Goal: Task Accomplishment & Management: Use online tool/utility

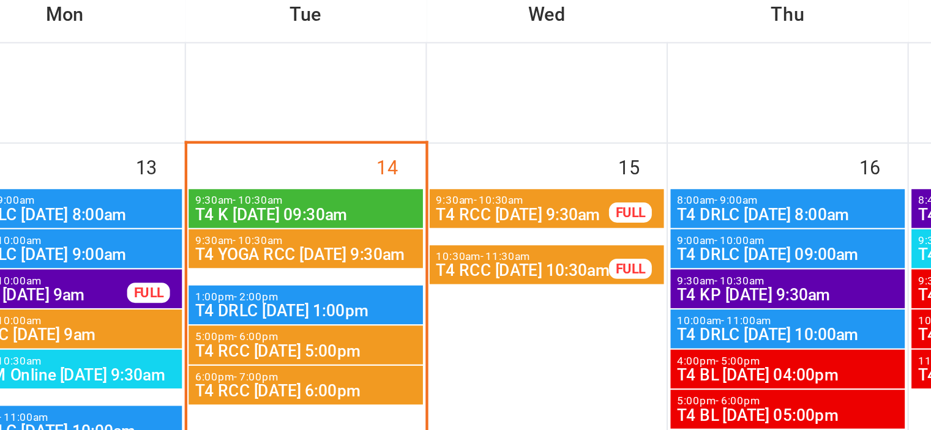
click at [321, 261] on span "T4 K [DATE] 09:30am" at bounding box center [313, 262] width 102 height 7
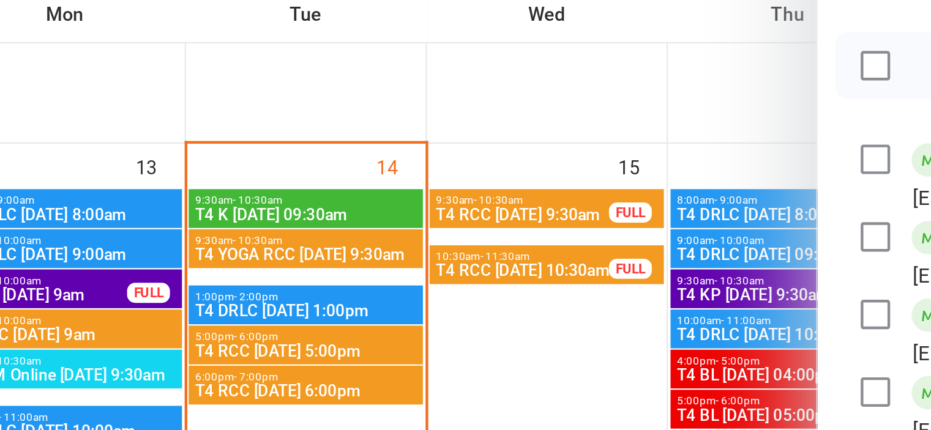
scroll to position [212, 0]
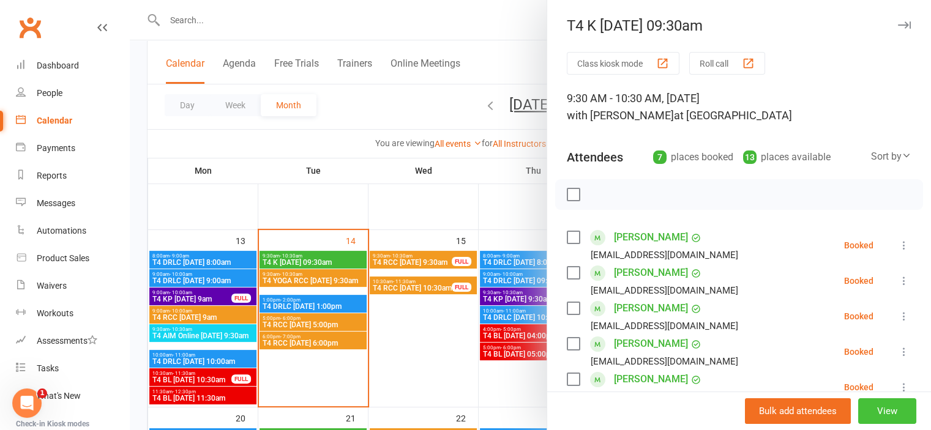
click at [880, 413] on button "View" at bounding box center [887, 411] width 58 height 26
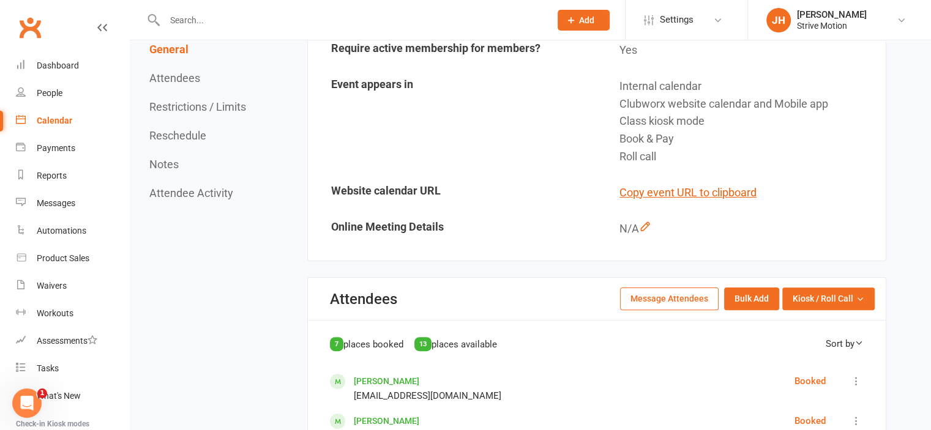
scroll to position [367, 0]
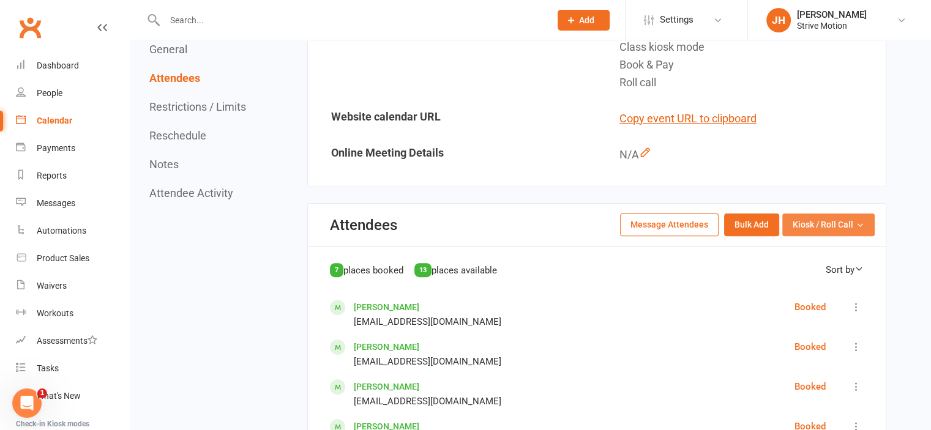
click at [798, 220] on span "Kiosk / Roll Call" at bounding box center [822, 224] width 61 height 13
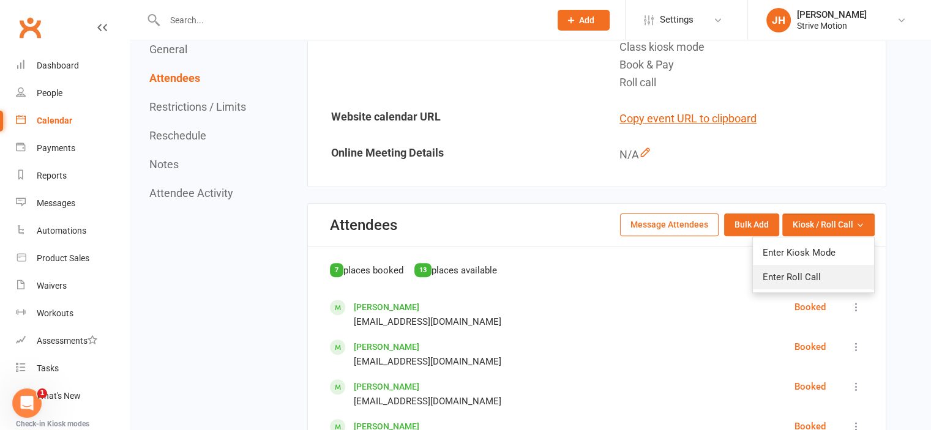
click at [806, 267] on link "Enter Roll Call" at bounding box center [813, 277] width 121 height 24
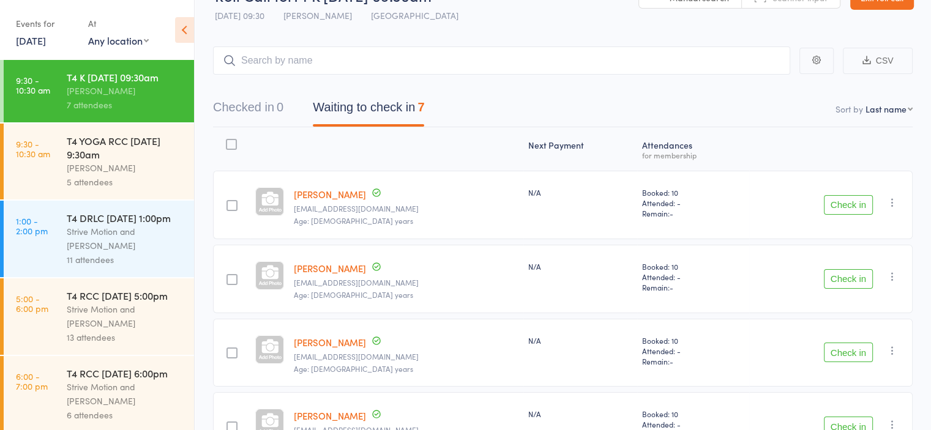
scroll to position [84, 0]
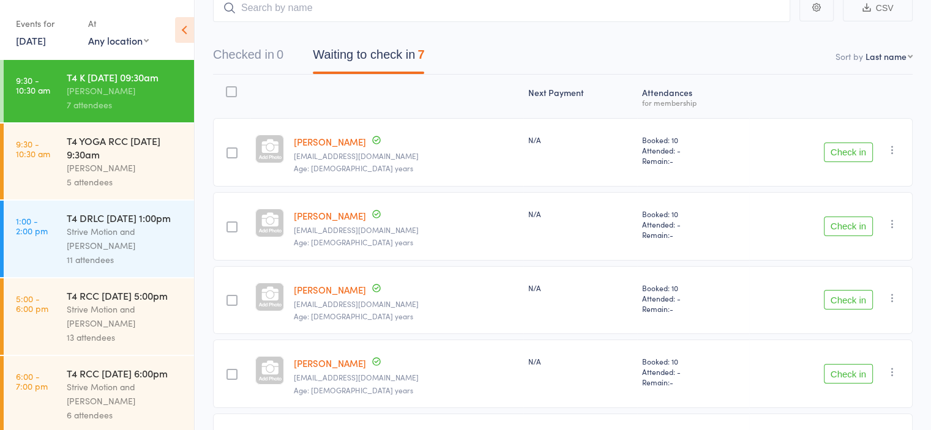
click at [852, 146] on button "Check in" at bounding box center [847, 153] width 49 height 20
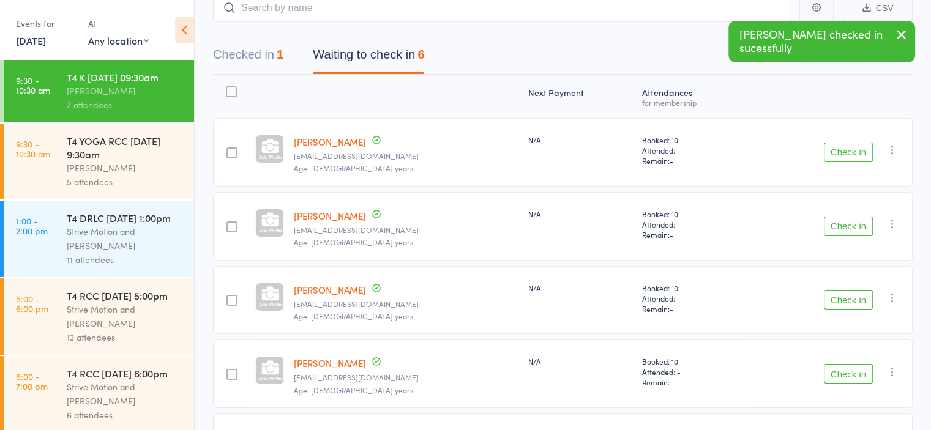
click at [852, 148] on button "Check in" at bounding box center [847, 153] width 49 height 20
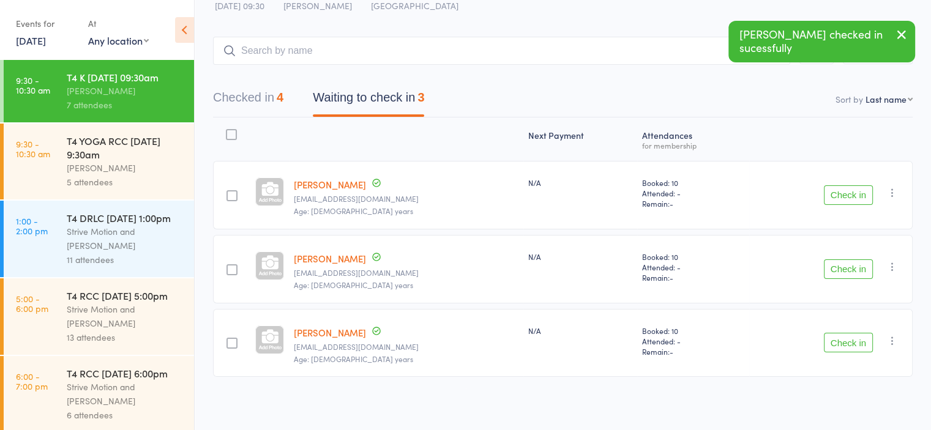
click at [852, 190] on button "Check in" at bounding box center [847, 195] width 49 height 20
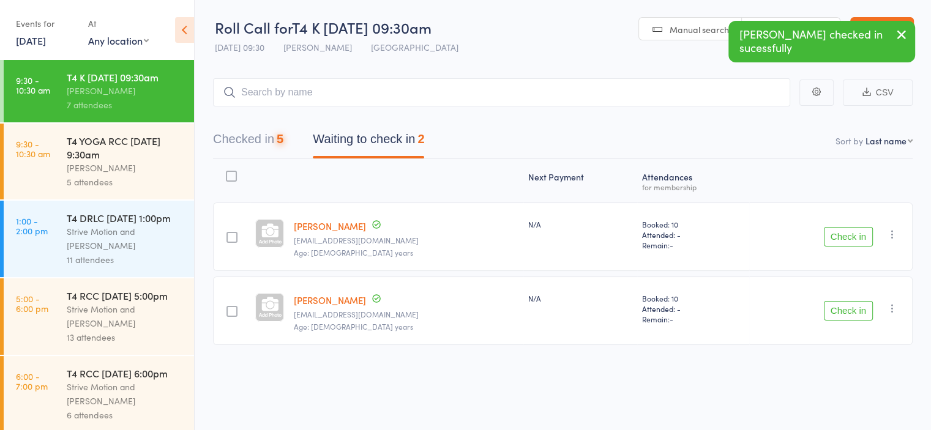
click at [846, 242] on button "Check in" at bounding box center [847, 237] width 49 height 20
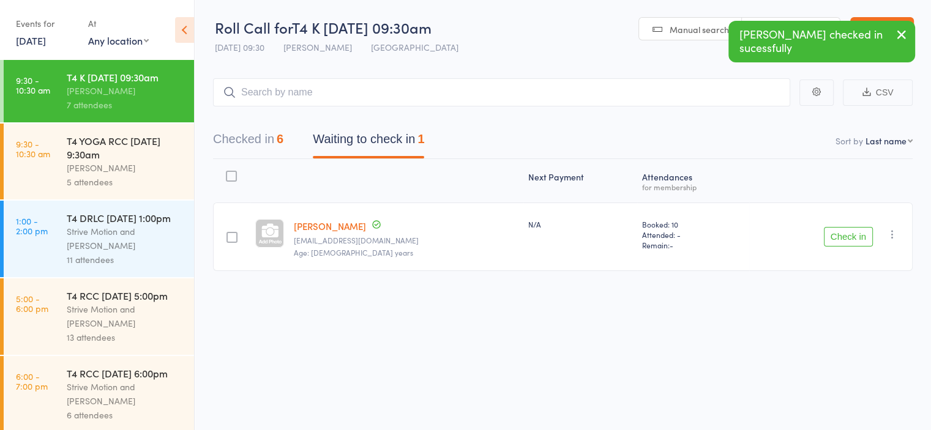
click at [838, 229] on button "Check in" at bounding box center [847, 237] width 49 height 20
